Goal: Task Accomplishment & Management: Manage account settings

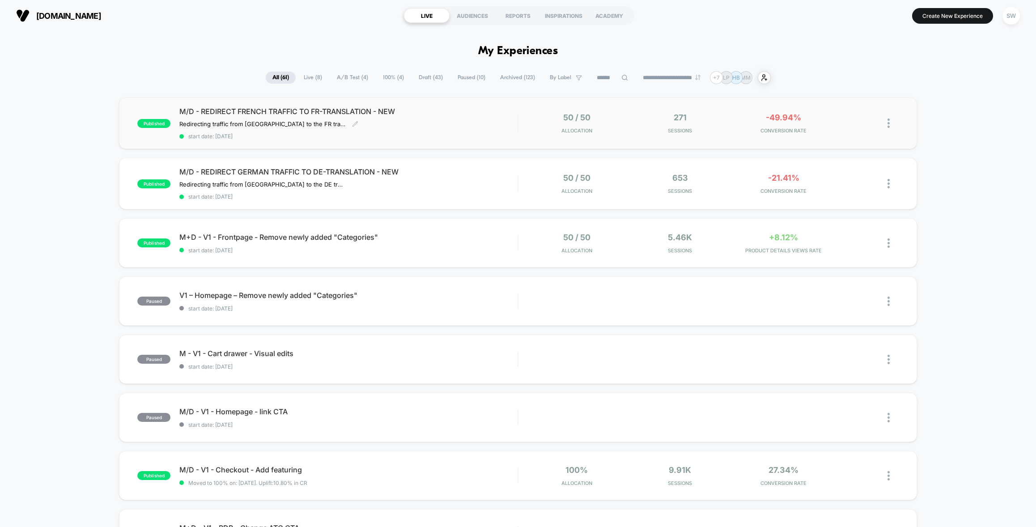
click at [511, 127] on div "M/D - REDIRECT FRENCH TRAFFIC TO FR-TRANSLATION - NEW Redirecting traffic from …" at bounding box center [348, 123] width 338 height 33
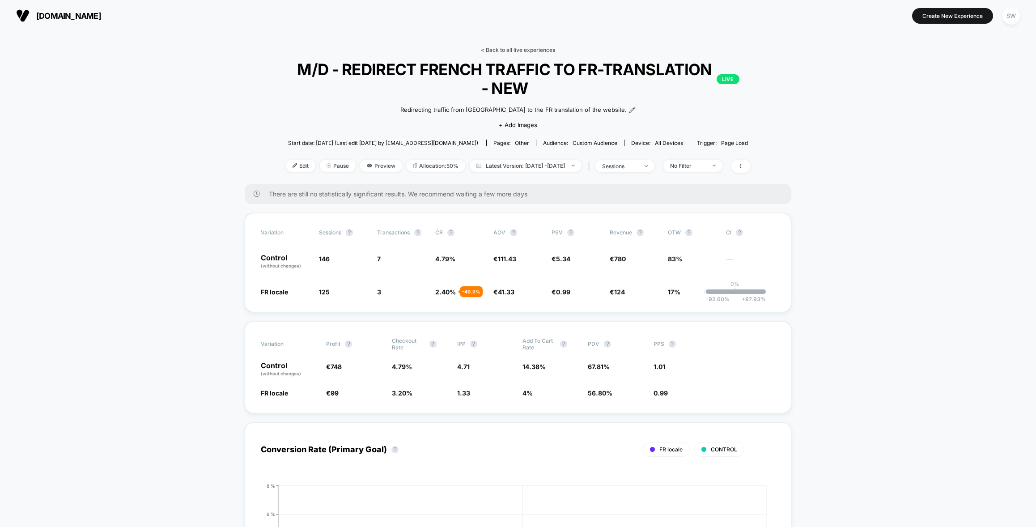
click at [501, 47] on link "< Back to all live experiences" at bounding box center [518, 50] width 74 height 7
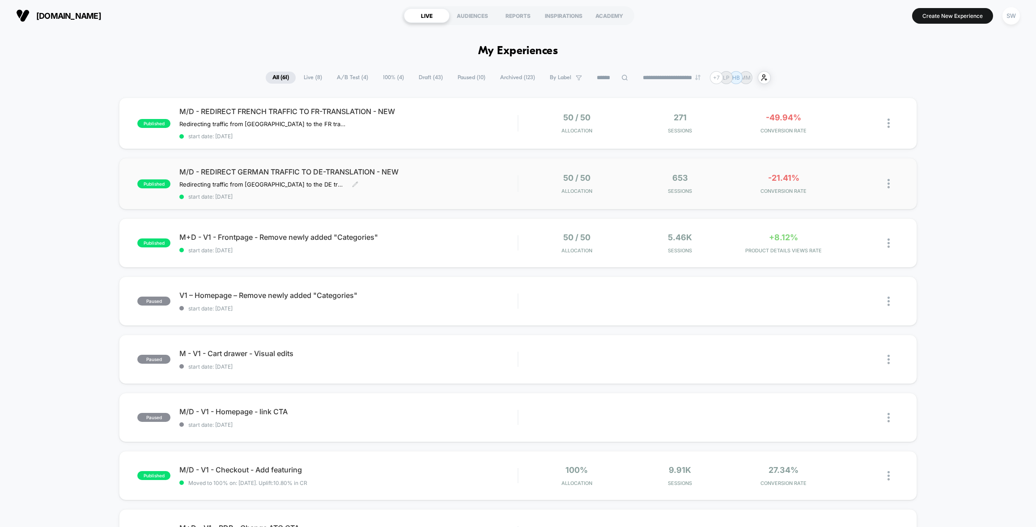
click at [496, 193] on span "start date: [DATE]" at bounding box center [348, 196] width 338 height 7
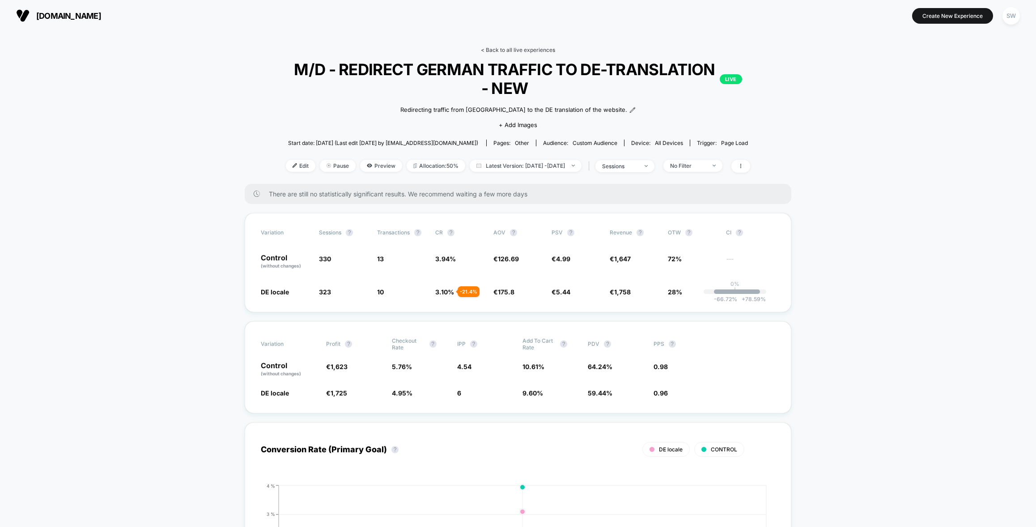
click at [504, 49] on link "< Back to all live experiences" at bounding box center [518, 50] width 74 height 7
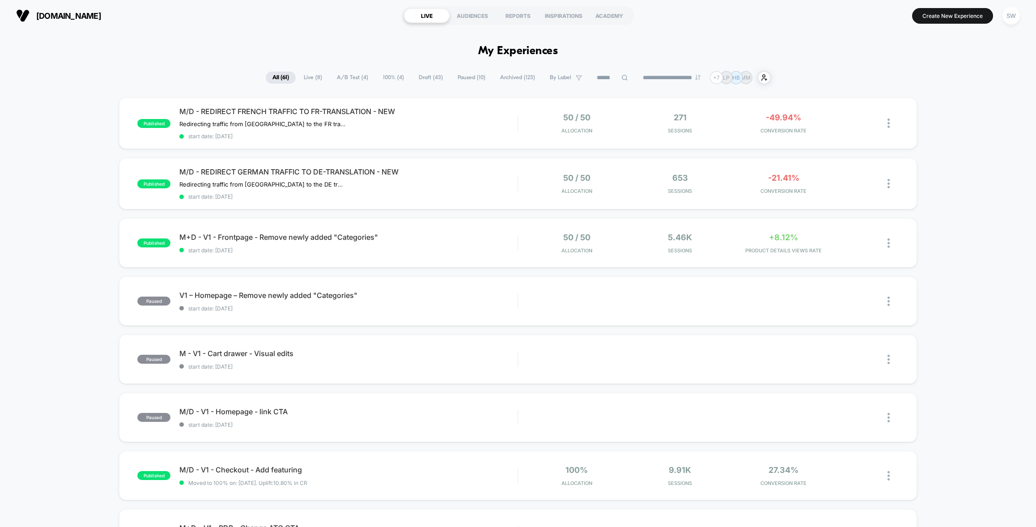
drag, startPoint x: 354, startPoint y: 78, endPoint x: 357, endPoint y: 91, distance: 13.5
click at [354, 78] on span "A/B Test ( 4 )" at bounding box center [352, 78] width 45 height 12
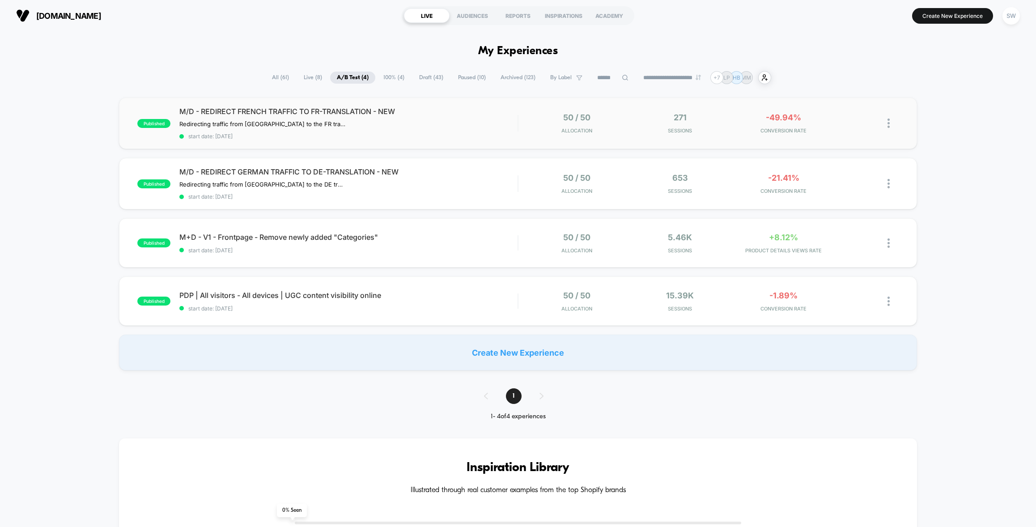
click at [888, 120] on img at bounding box center [889, 123] width 2 height 9
click at [836, 113] on div "Pause" at bounding box center [843, 113] width 81 height 20
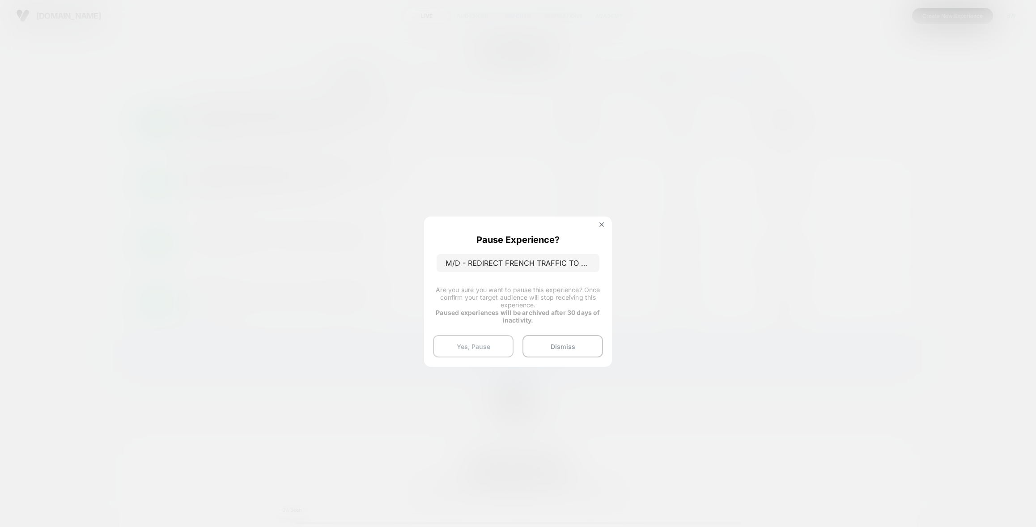
click at [482, 349] on button "Yes, Pause" at bounding box center [473, 346] width 81 height 22
